Goal: Navigation & Orientation: Find specific page/section

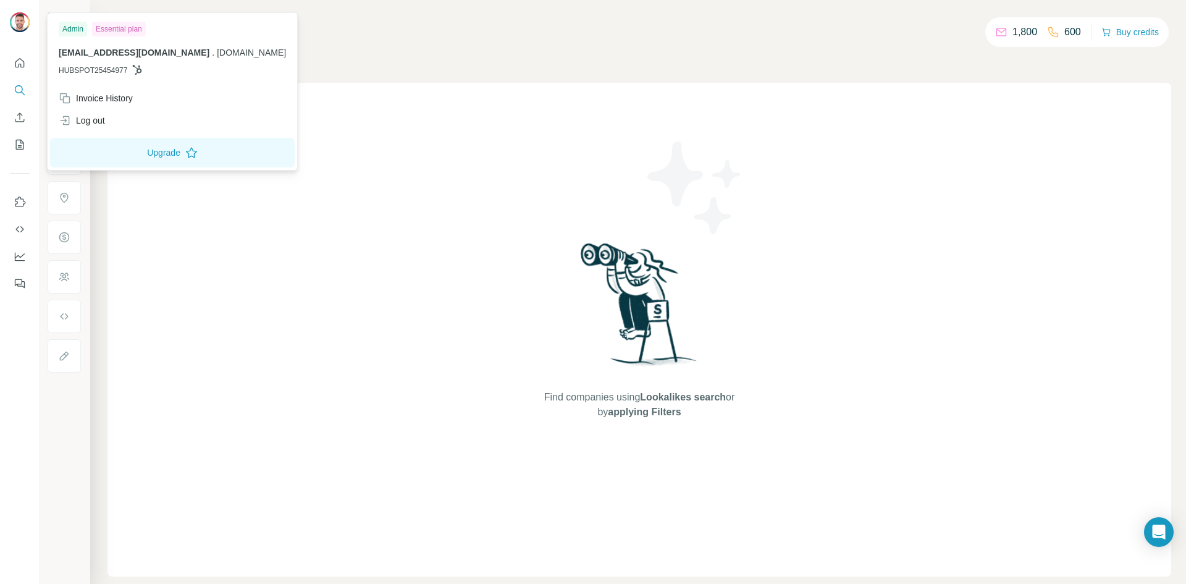
click at [12, 28] on div at bounding box center [20, 23] width 20 height 22
click at [420, 156] on div "Find companies using Lookalikes search or by applying Filters" at bounding box center [640, 330] width 1064 height 494
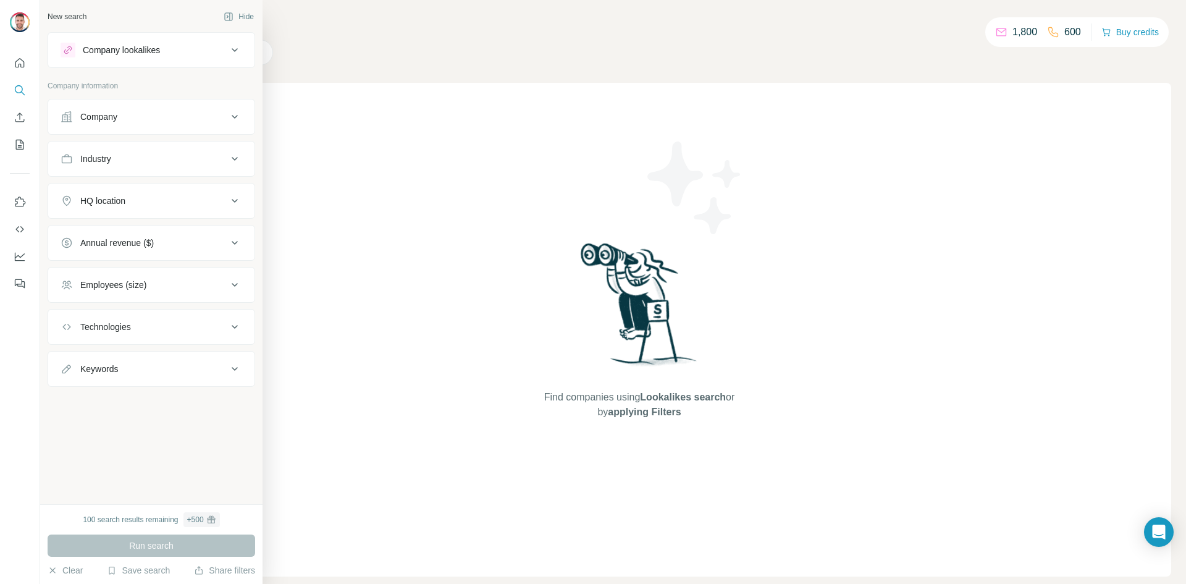
click at [160, 49] on div "Company lookalikes" at bounding box center [121, 50] width 77 height 12
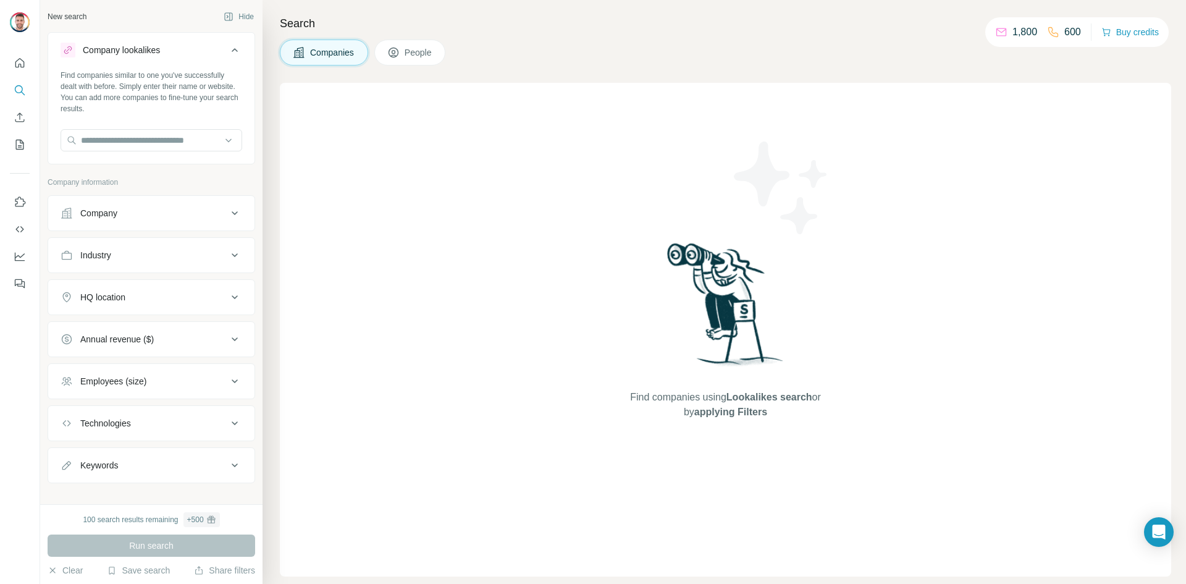
click at [160, 49] on div "Company lookalikes" at bounding box center [121, 50] width 77 height 12
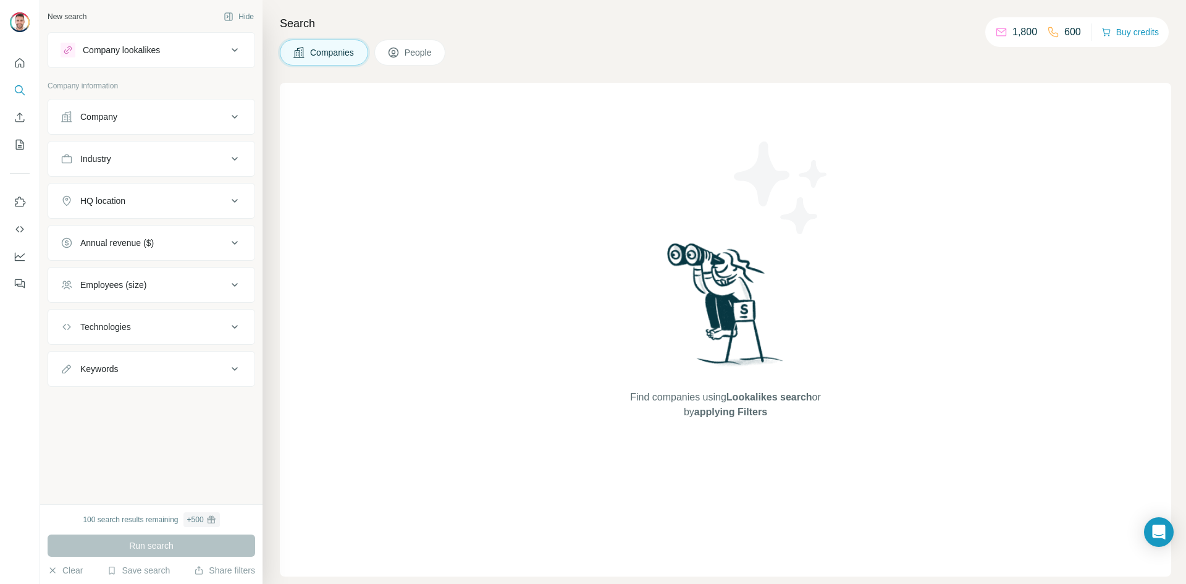
click at [126, 120] on div "Company" at bounding box center [144, 117] width 167 height 12
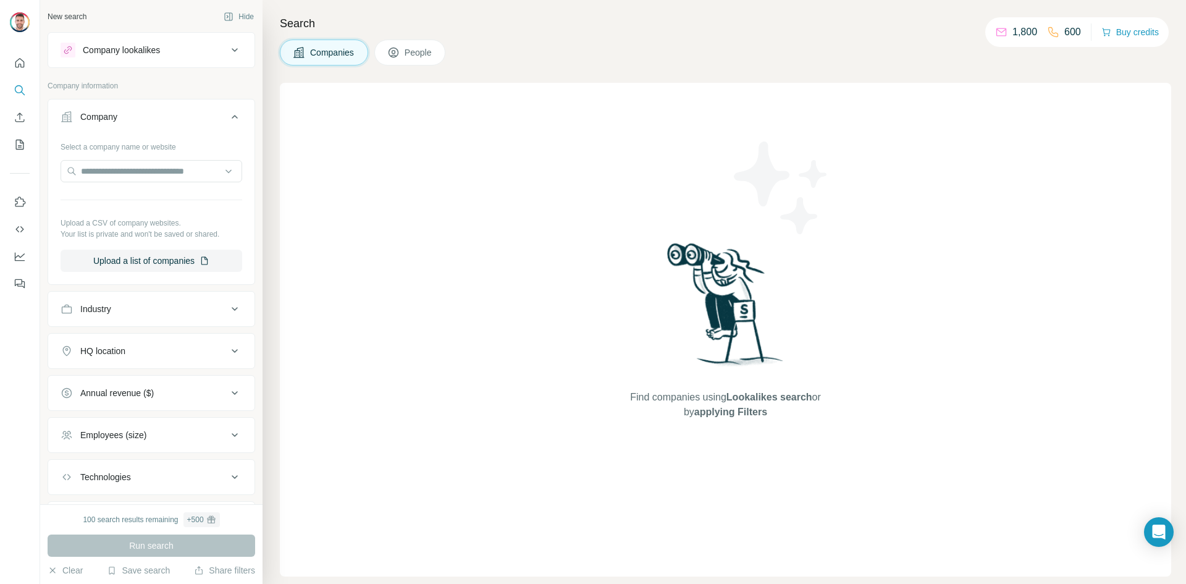
click at [126, 120] on div "Company" at bounding box center [144, 117] width 167 height 12
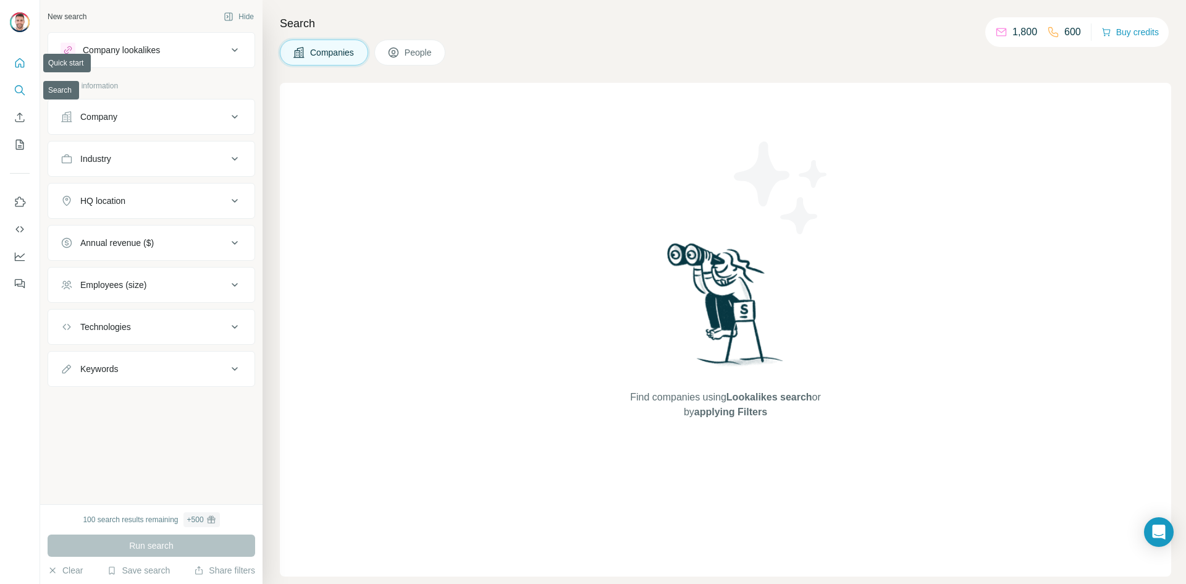
click at [19, 63] on icon "Quick start" at bounding box center [20, 63] width 12 height 12
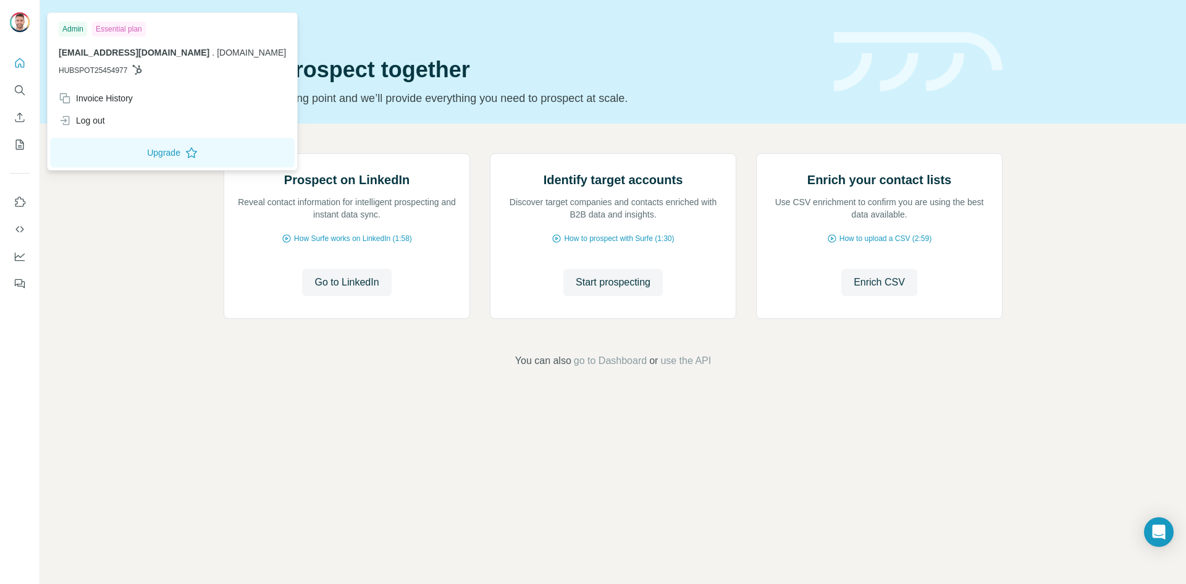
click at [18, 17] on img at bounding box center [20, 22] width 20 height 20
click at [73, 30] on div "Admin" at bounding box center [73, 29] width 28 height 15
click at [17, 250] on icon "Dashboard" at bounding box center [20, 256] width 12 height 12
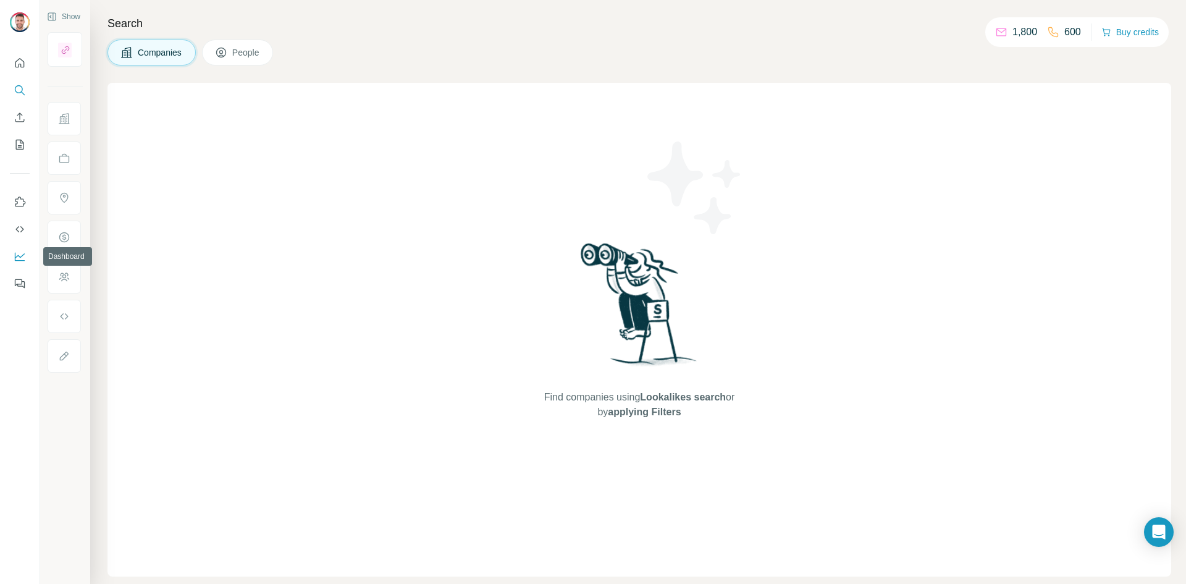
click at [20, 254] on icon "Dashboard" at bounding box center [20, 256] width 12 height 12
